Goal: Transaction & Acquisition: Purchase product/service

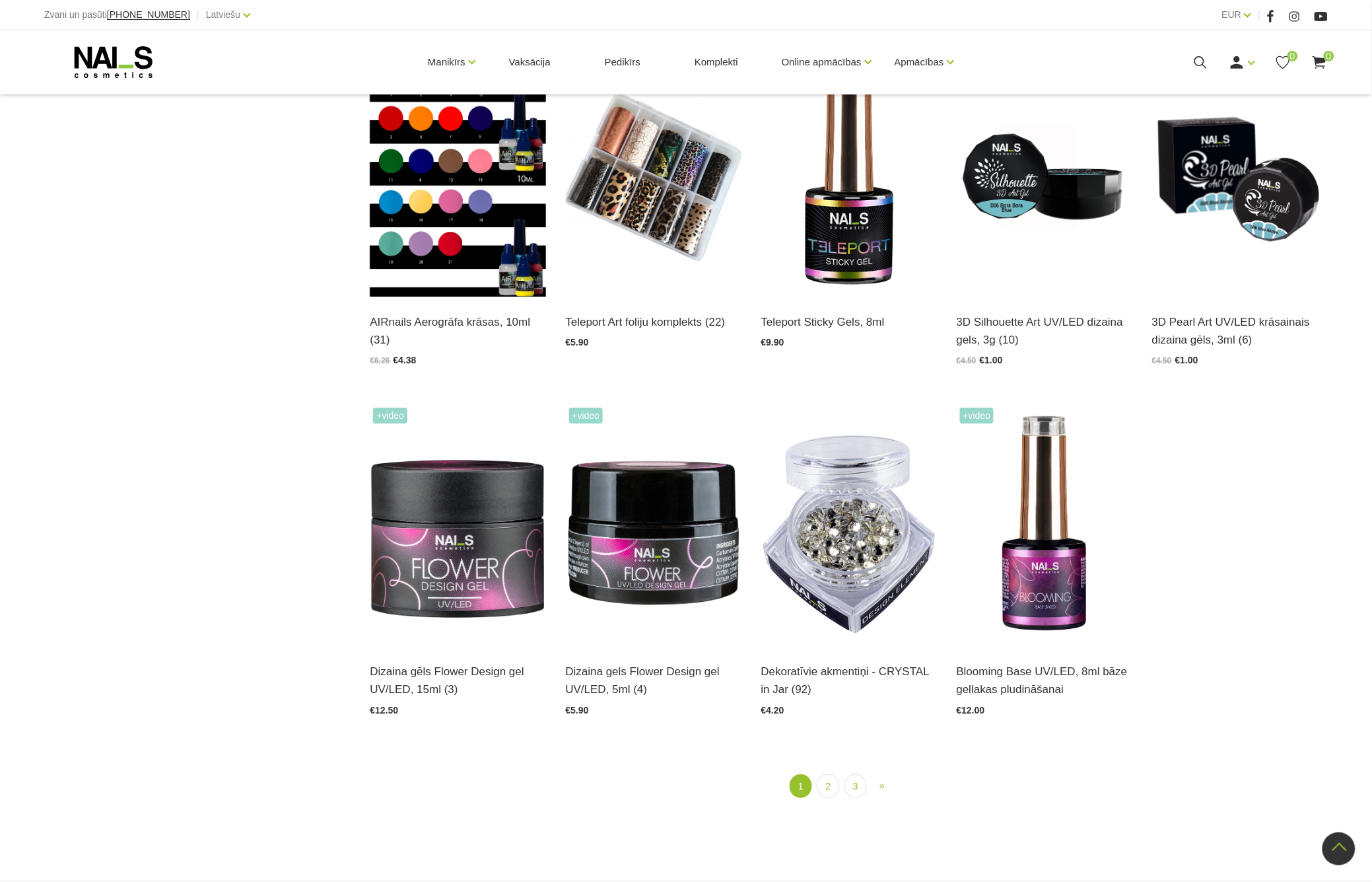
scroll to position [1441, 0]
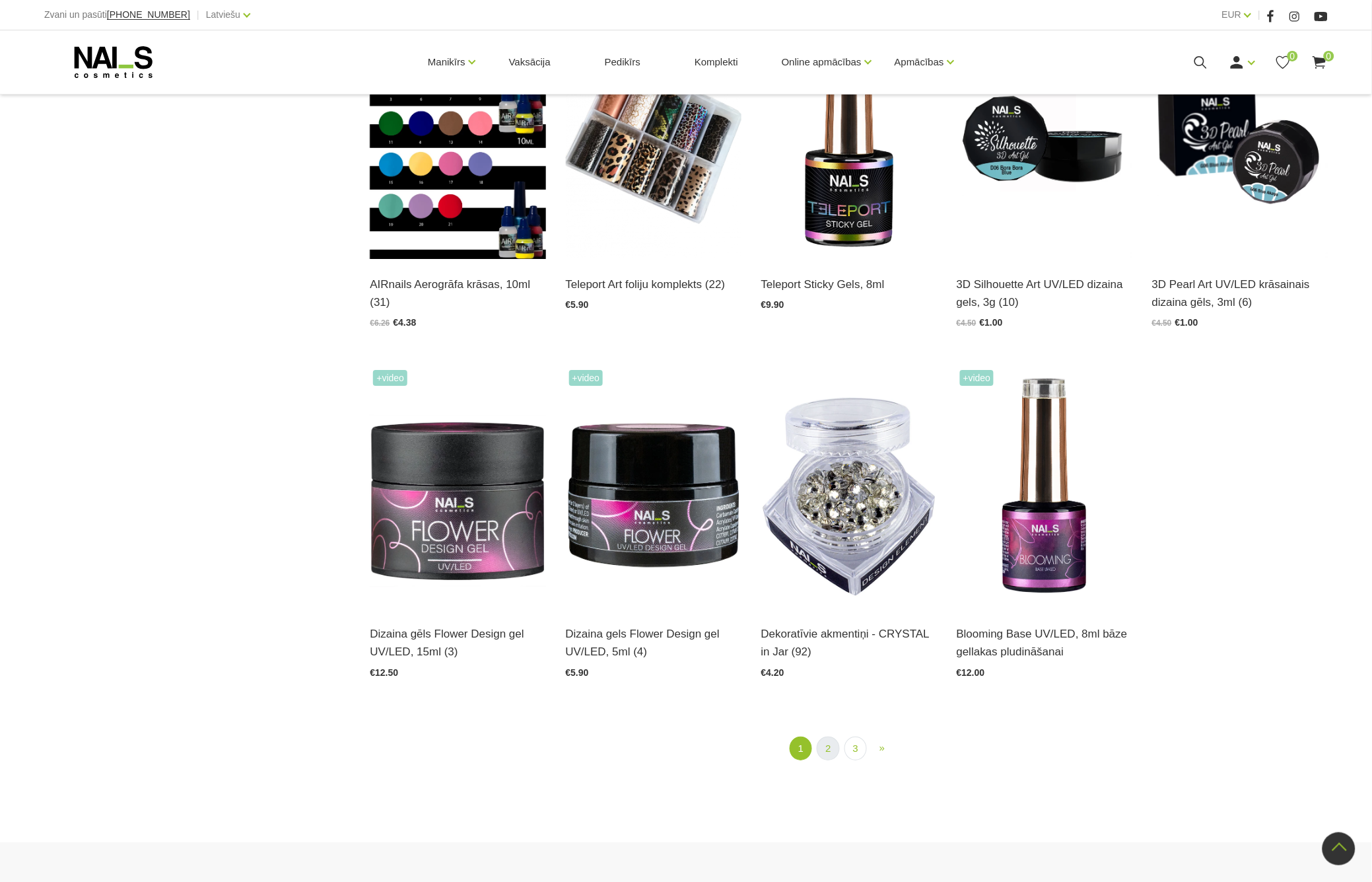
click at [831, 750] on link "2" at bounding box center [827, 748] width 22 height 25
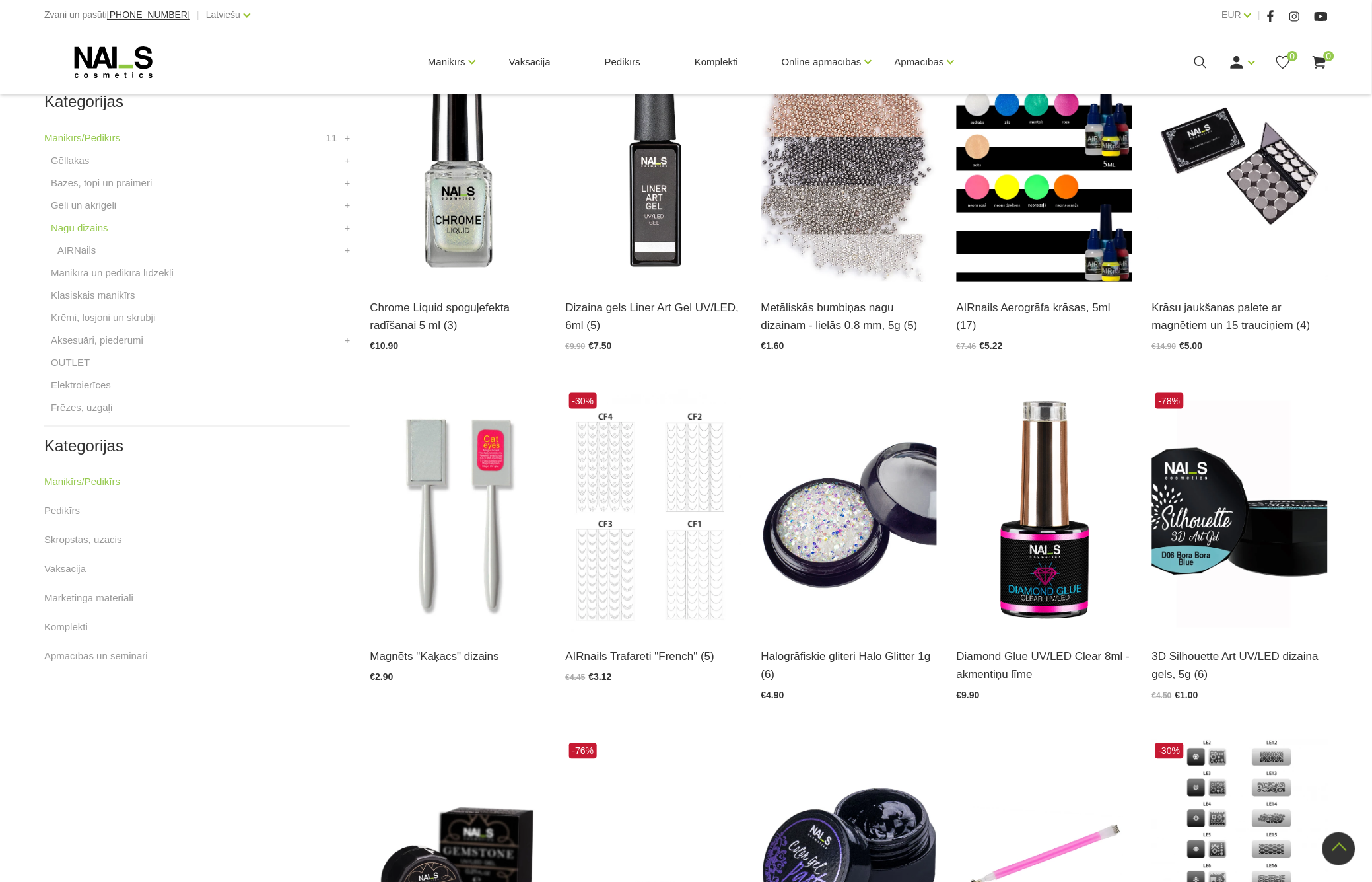
scroll to position [268, 0]
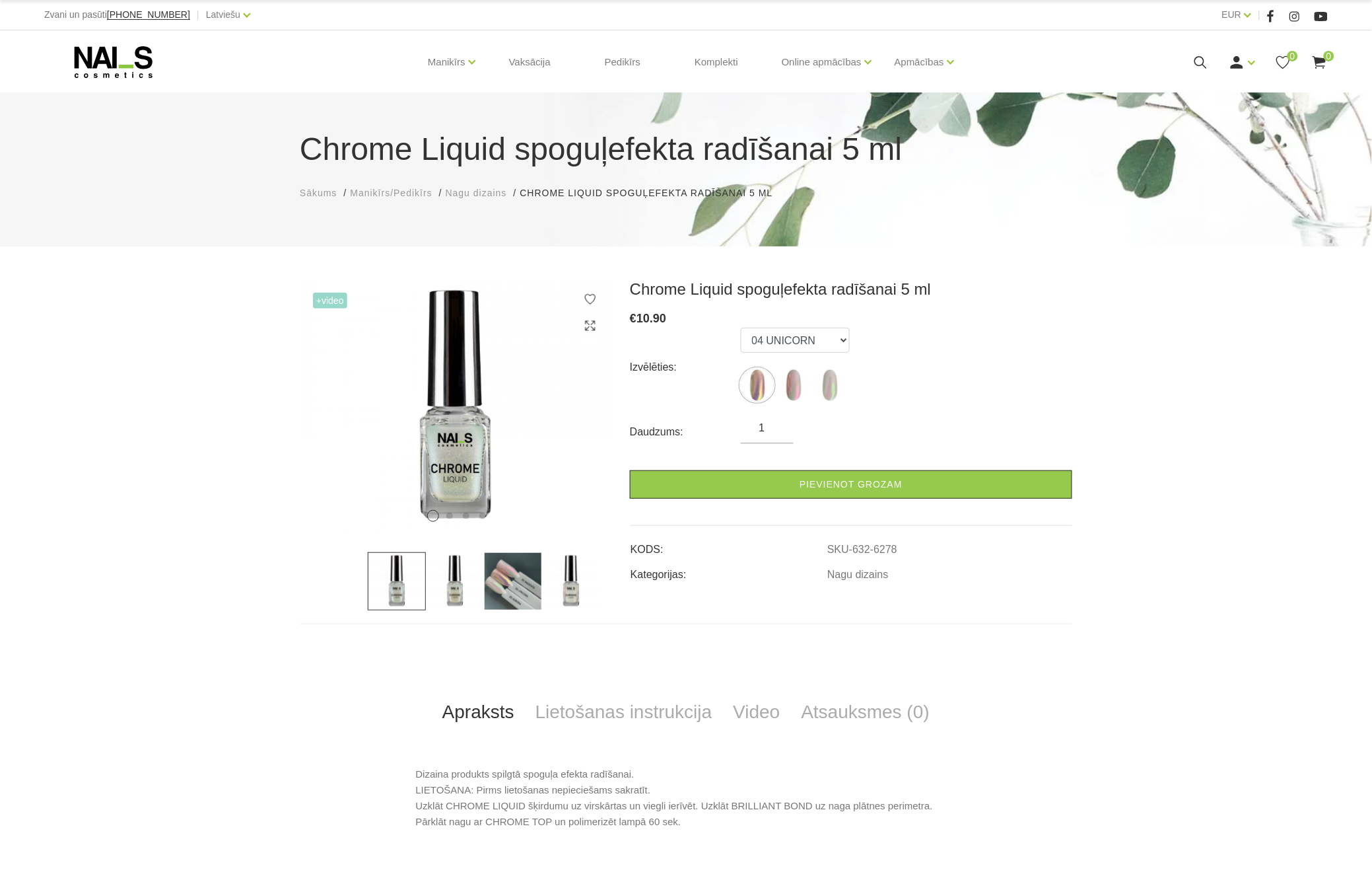
click at [528, 571] on img at bounding box center [513, 581] width 58 height 58
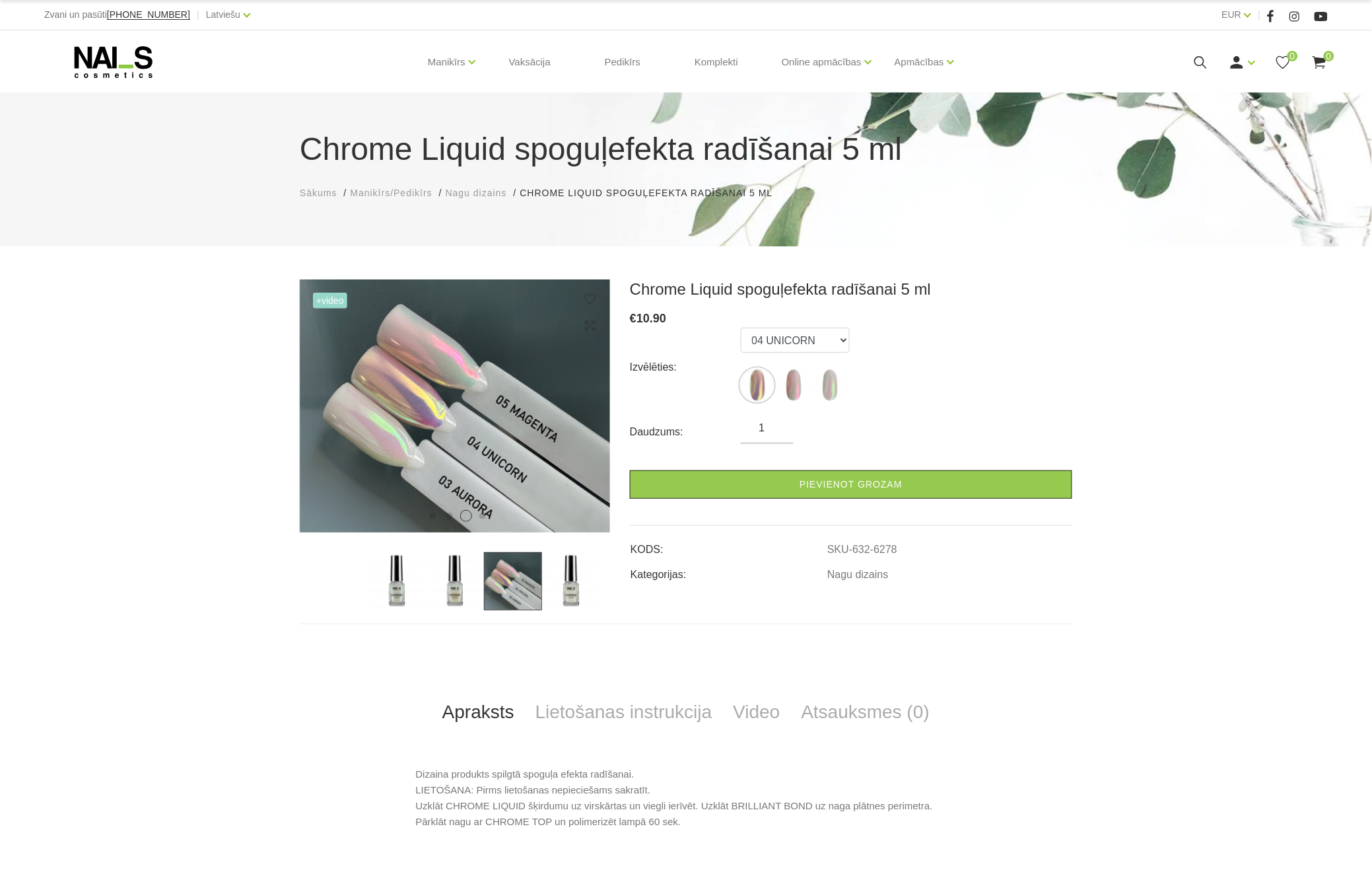
click at [470, 585] on img at bounding box center [455, 581] width 58 height 58
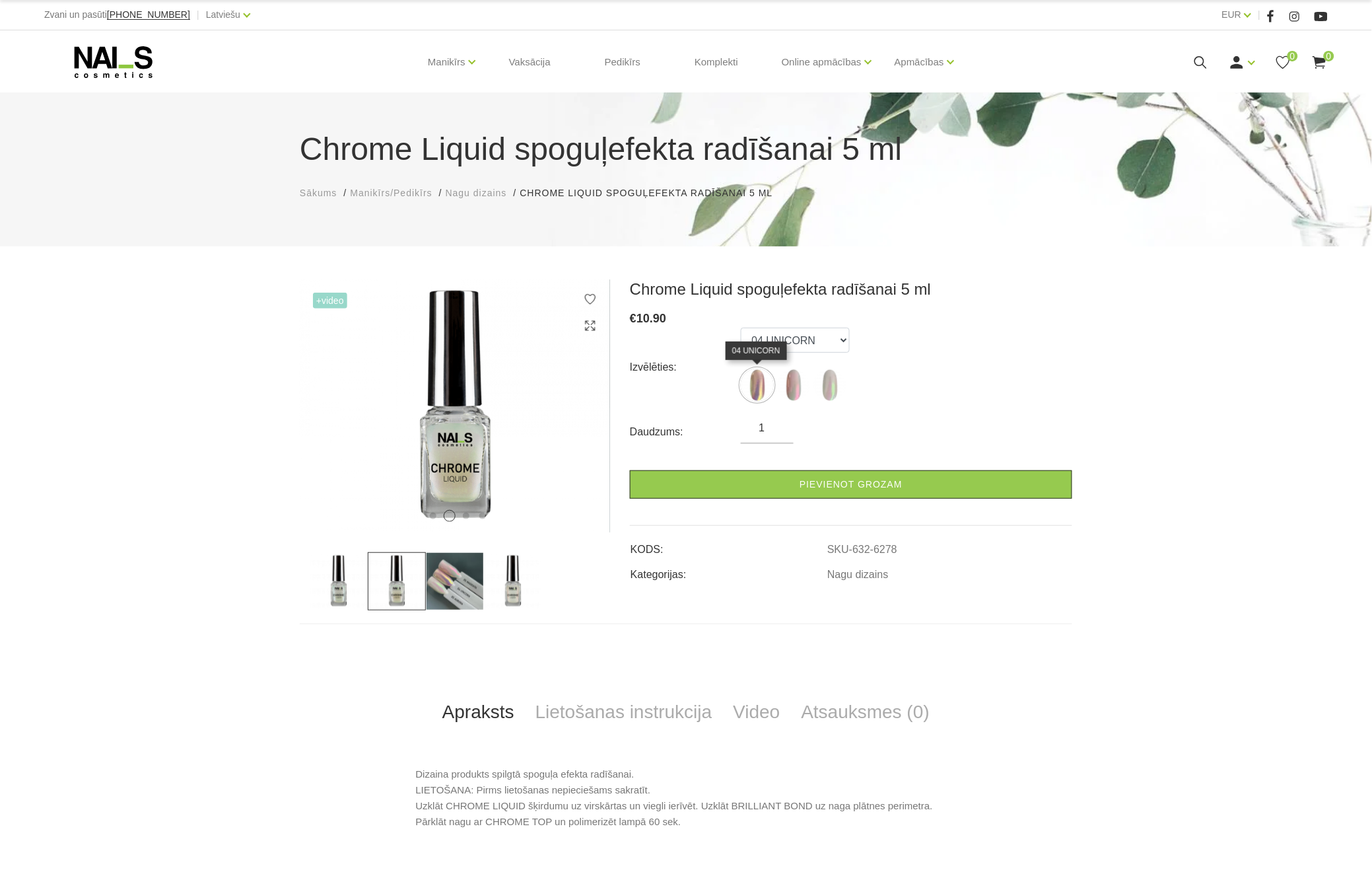
click at [760, 382] on img at bounding box center [757, 385] width 33 height 33
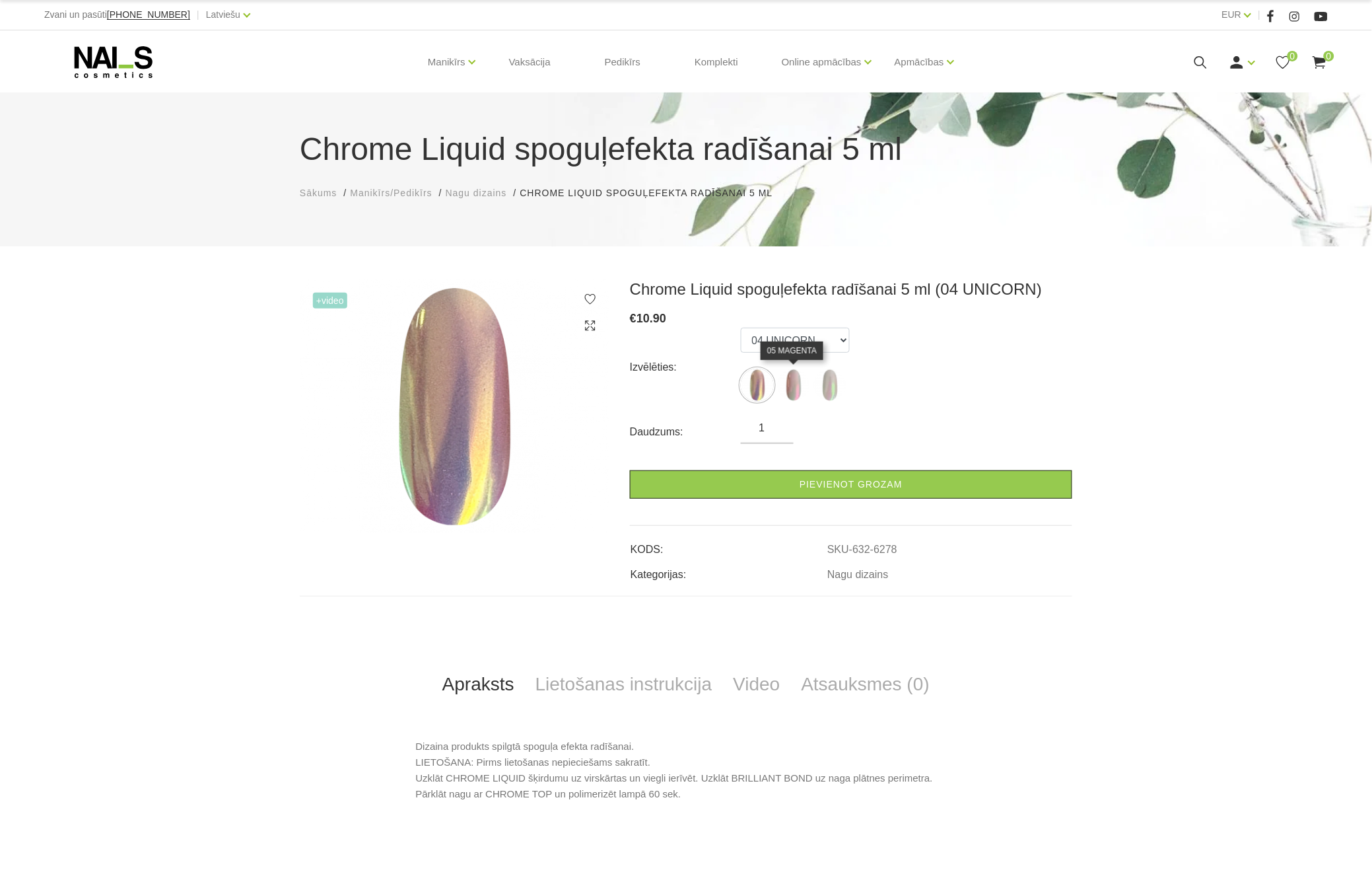
click at [791, 385] on img at bounding box center [793, 385] width 33 height 33
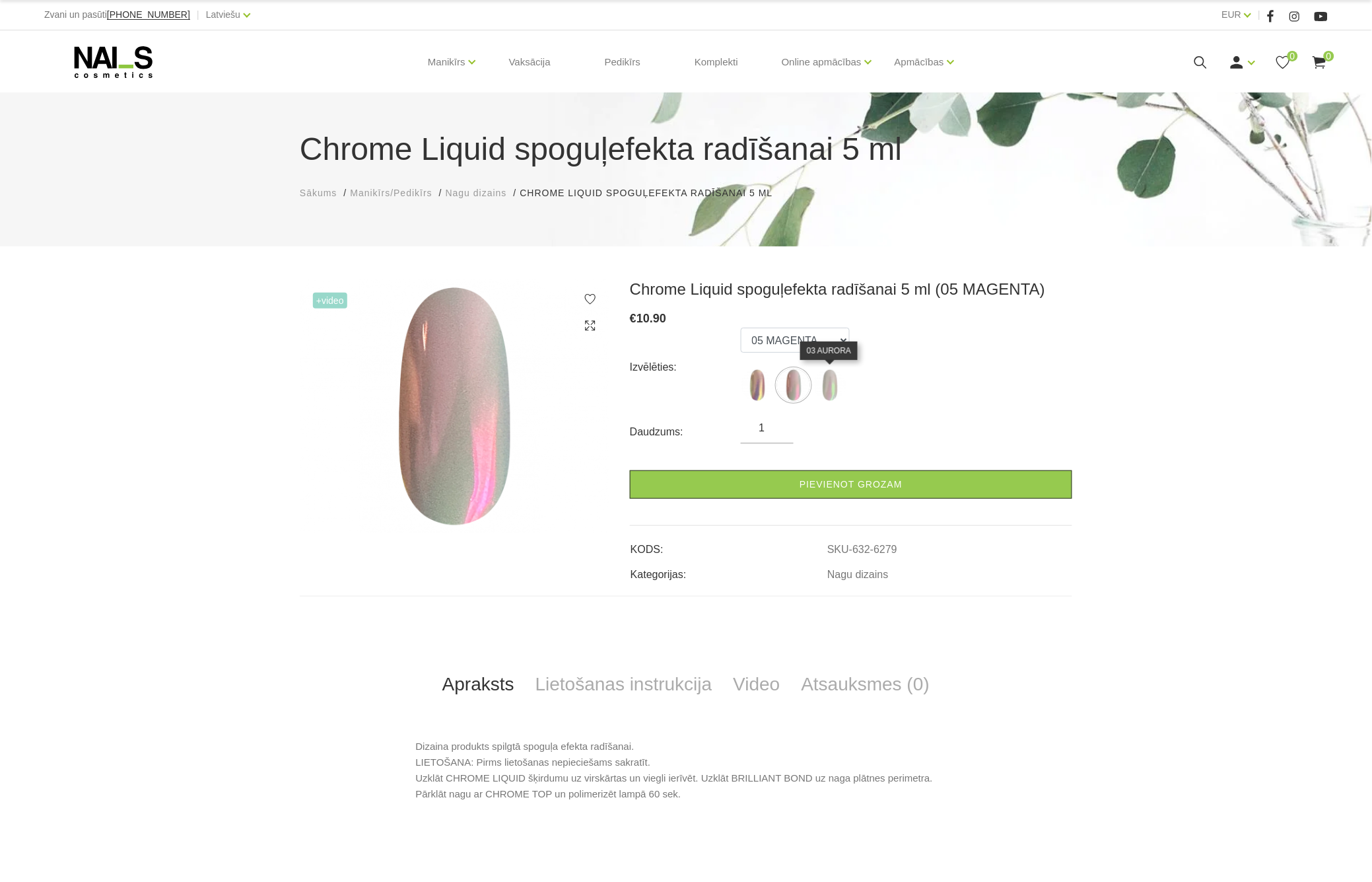
click at [829, 385] on img at bounding box center [829, 385] width 33 height 33
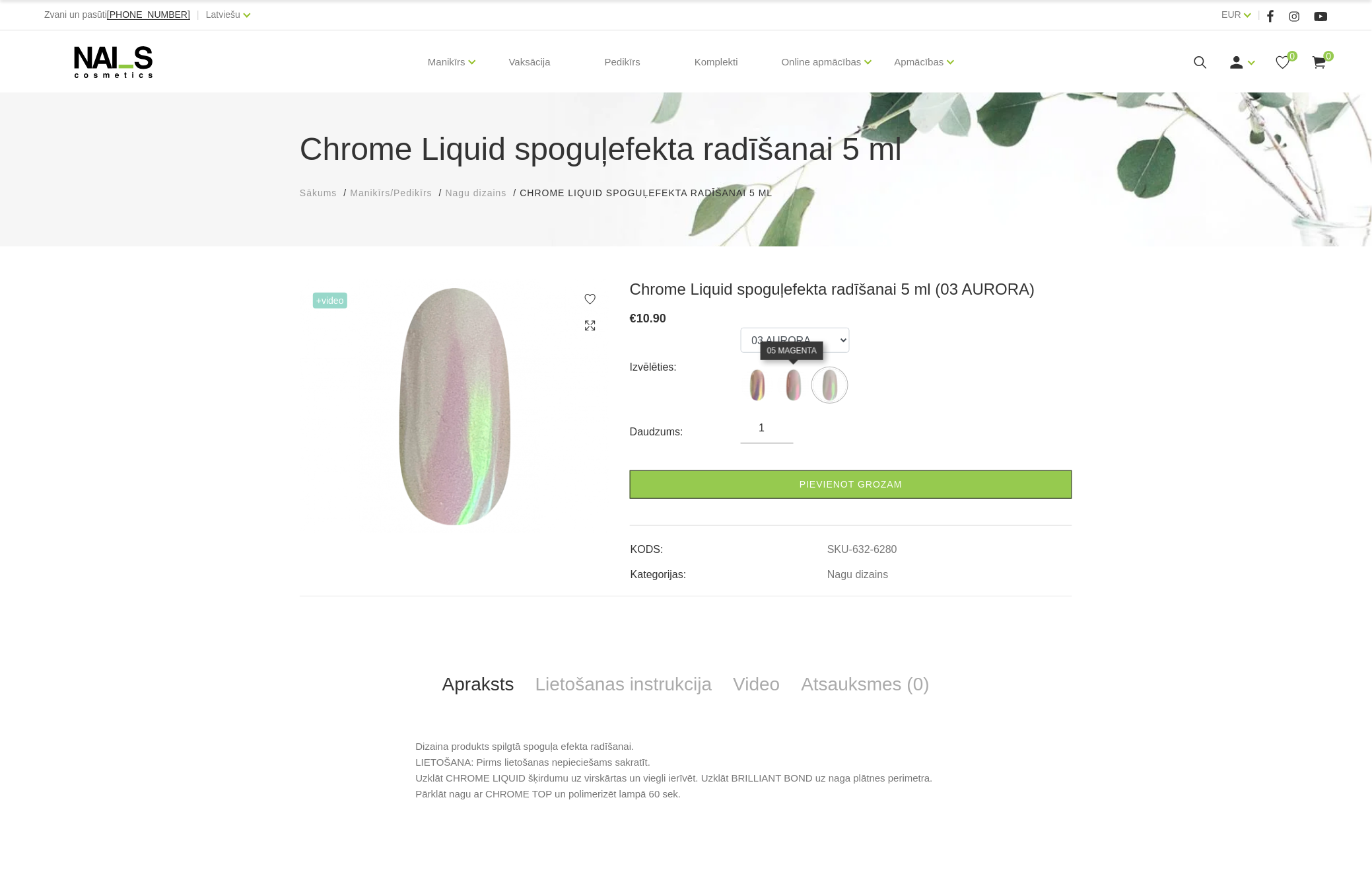
click at [793, 386] on img at bounding box center [793, 385] width 33 height 33
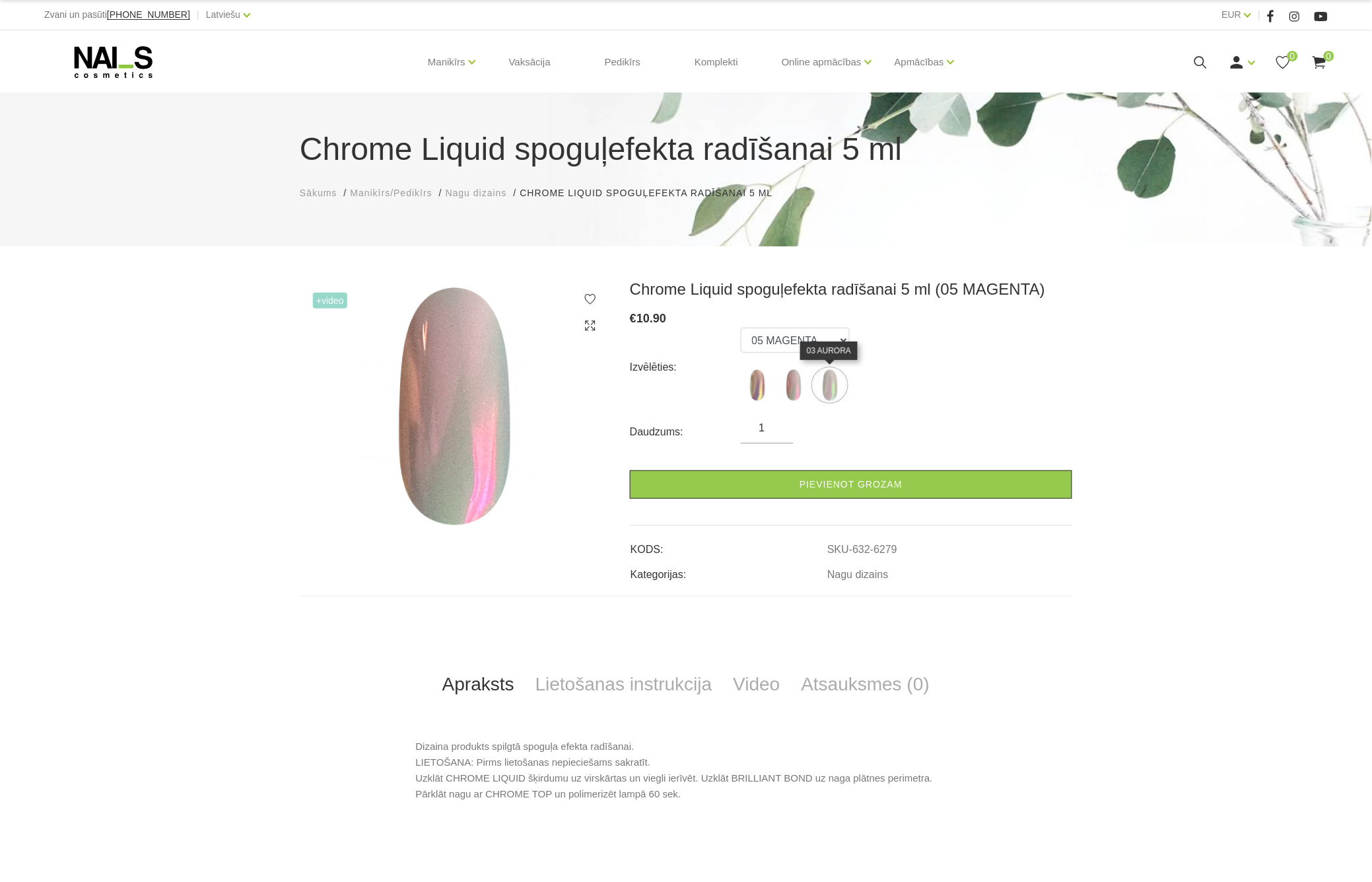
click at [830, 388] on img at bounding box center [829, 385] width 33 height 33
select select "6280"
